Goal: Check status

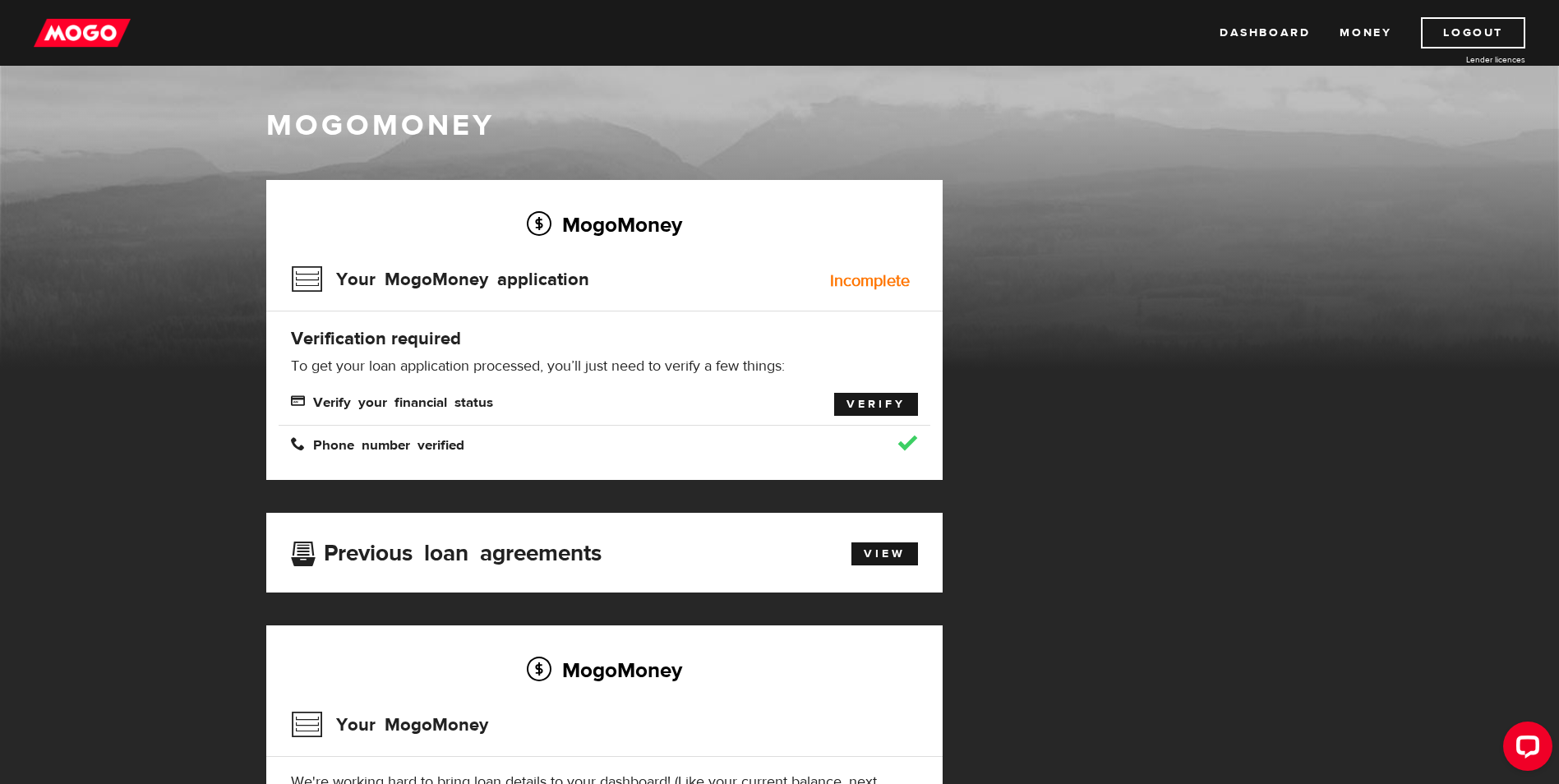
click at [870, 406] on link "Verify" at bounding box center [876, 404] width 84 height 23
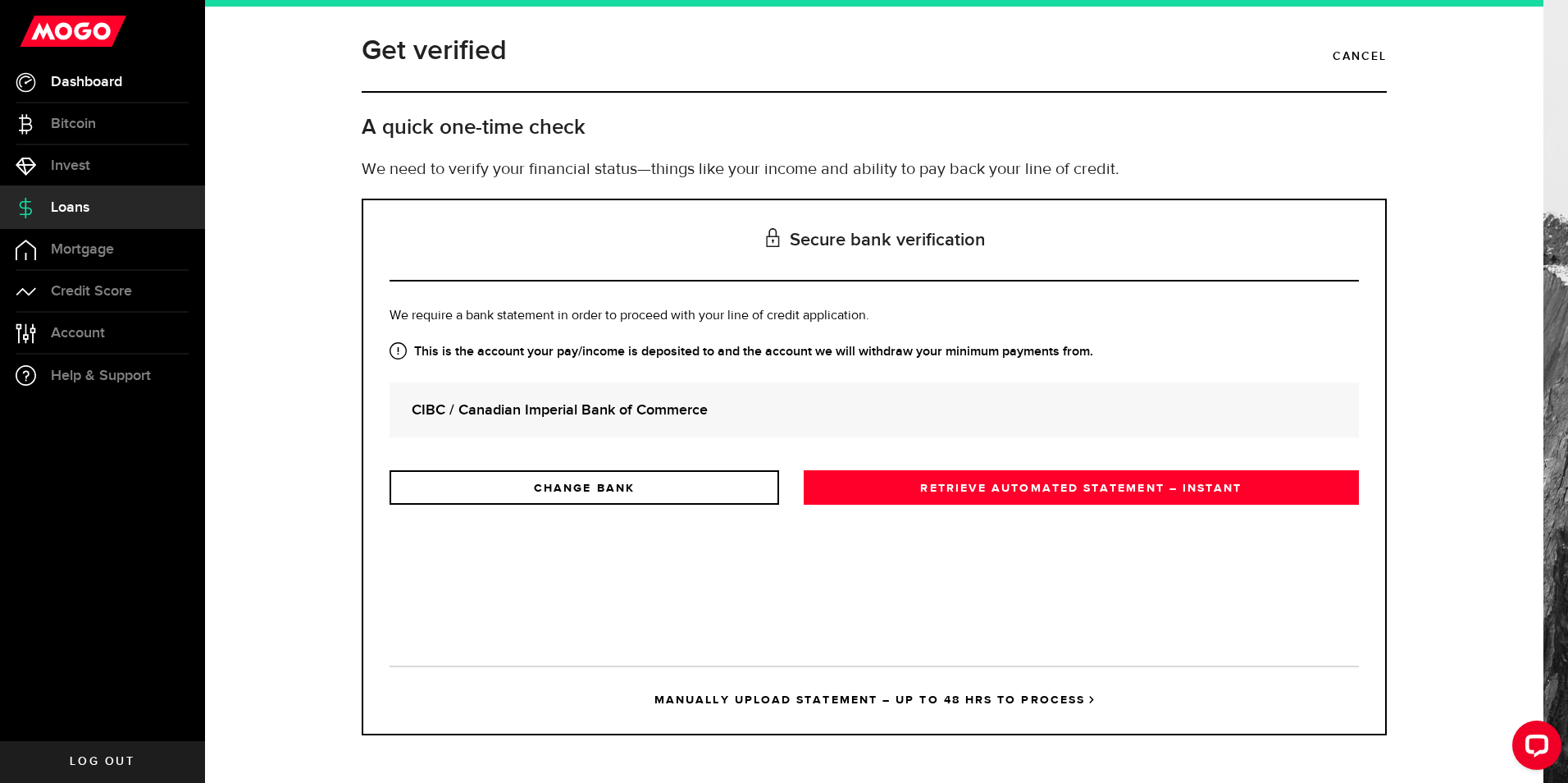
click at [90, 79] on span "Dashboard" at bounding box center [87, 82] width 72 height 15
